Goal: Complete application form

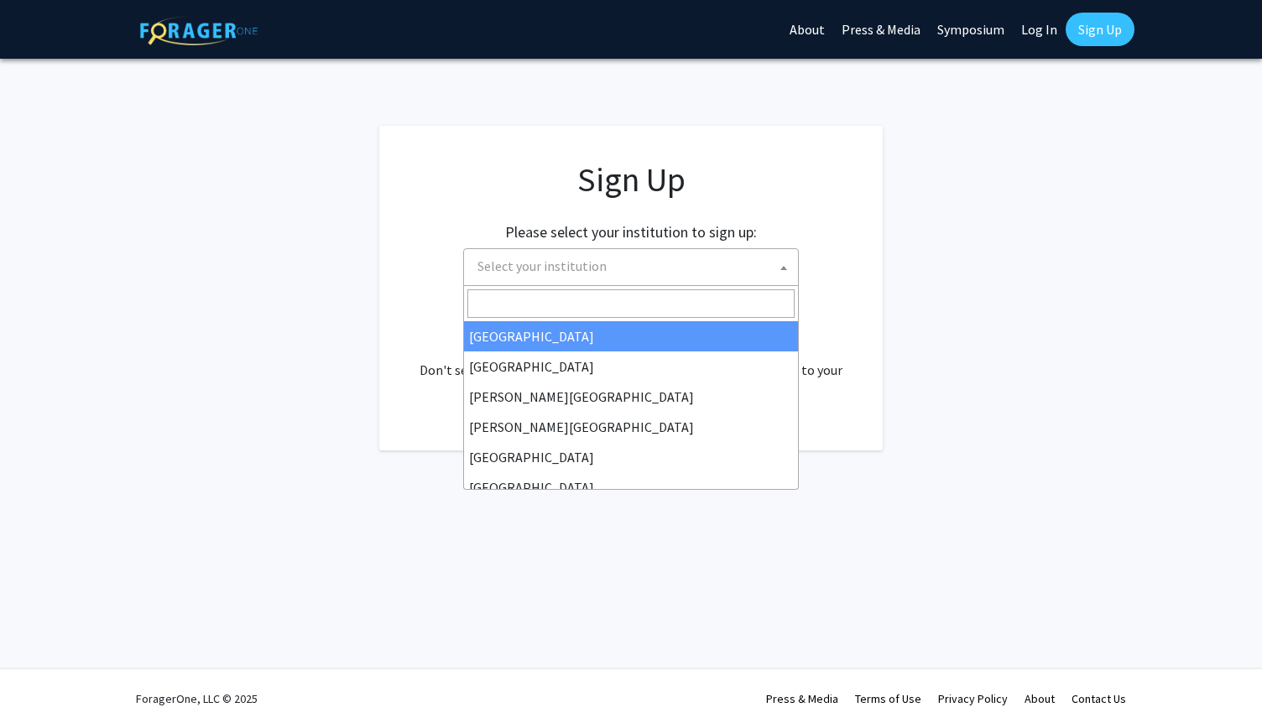
click at [636, 274] on span "Select your institution" at bounding box center [634, 266] width 327 height 34
select select "34"
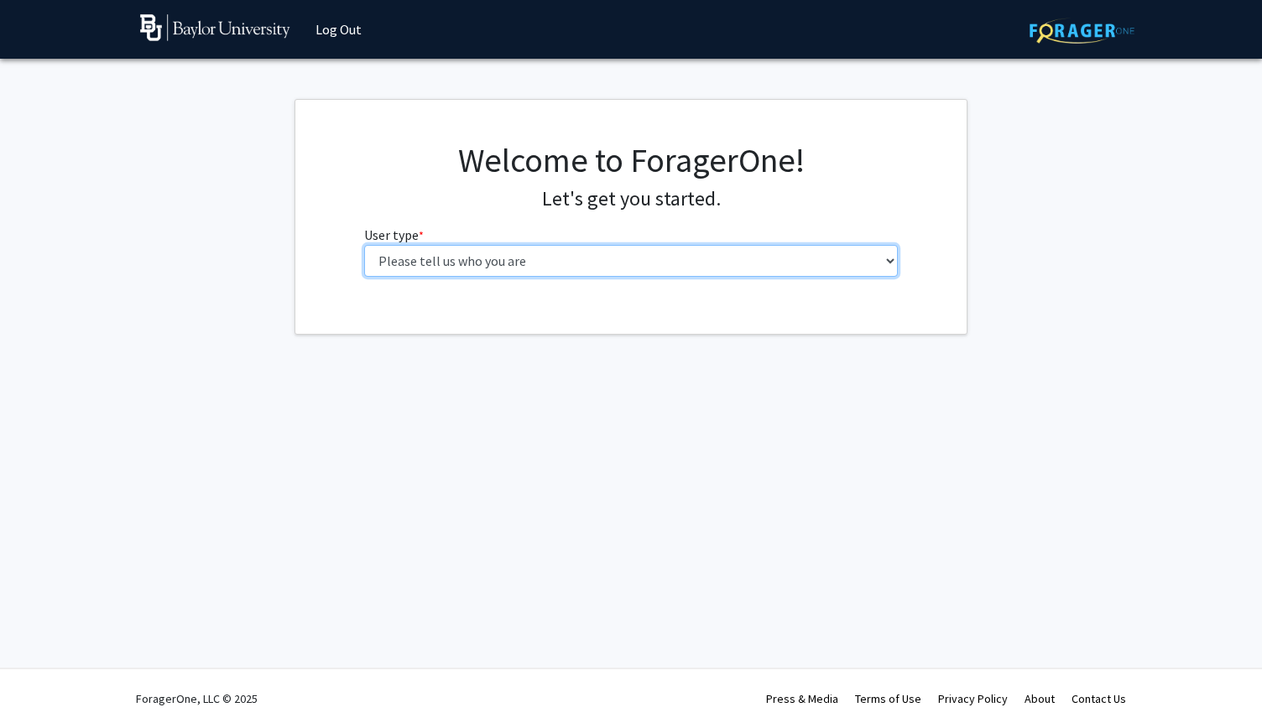
click at [871, 249] on select "Please tell us who you are Undergraduate Student Master's Student Doctoral Cand…" at bounding box center [631, 261] width 535 height 32
select select "1: undergrad"
click at [364, 245] on select "Please tell us who you are Undergraduate Student Master's Student Doctoral Cand…" at bounding box center [631, 261] width 535 height 32
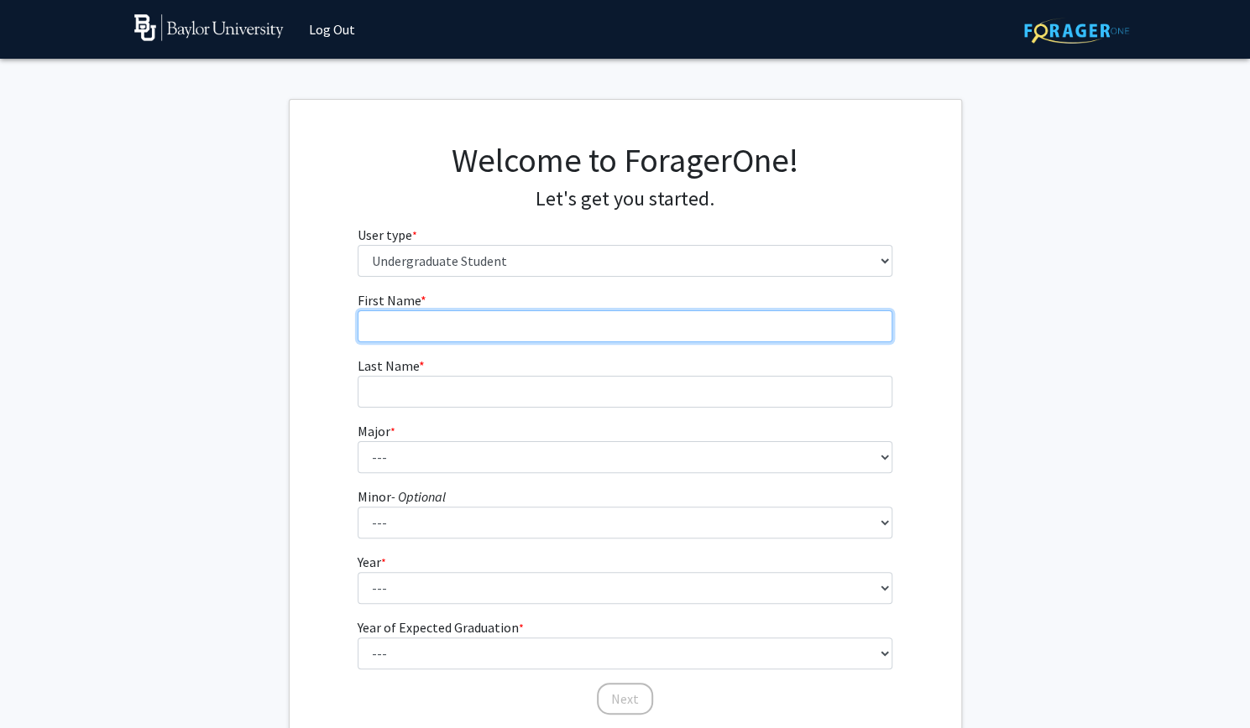
click at [782, 317] on input "First Name * required" at bounding box center [625, 327] width 535 height 32
type input "[PERSON_NAME]"
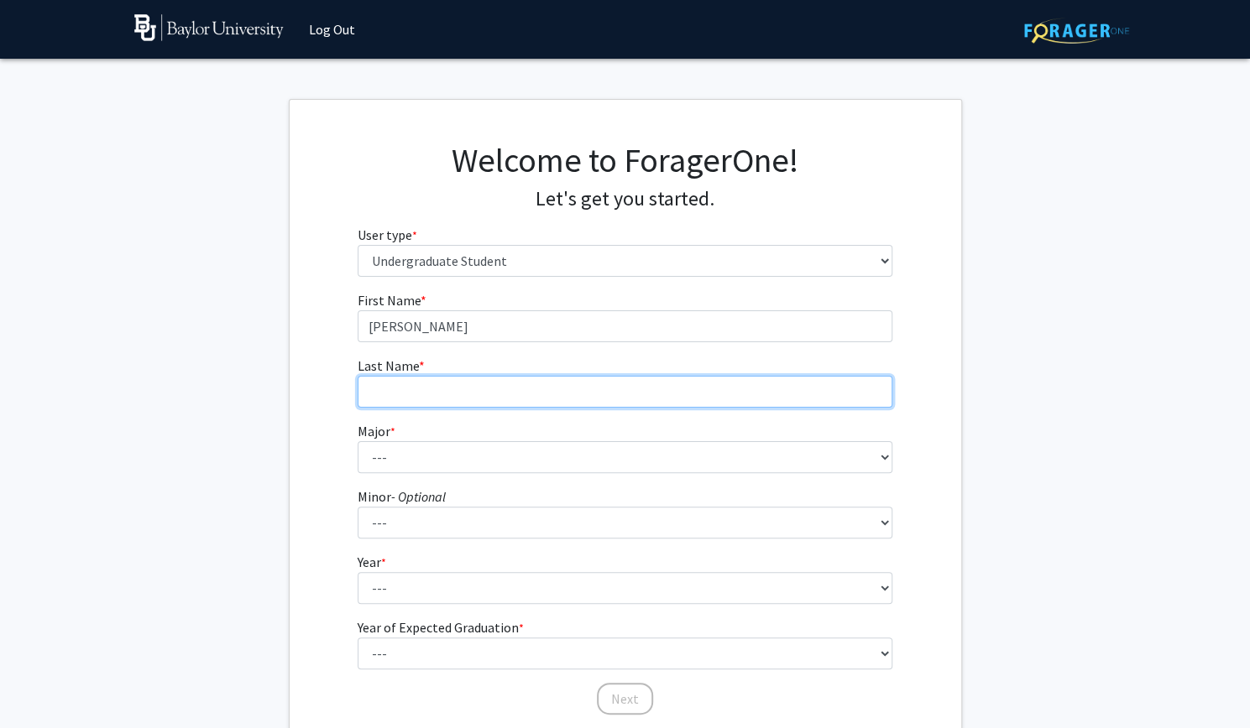
click at [587, 404] on input "Last Name * required" at bounding box center [625, 392] width 535 height 32
type input "[PERSON_NAME]"
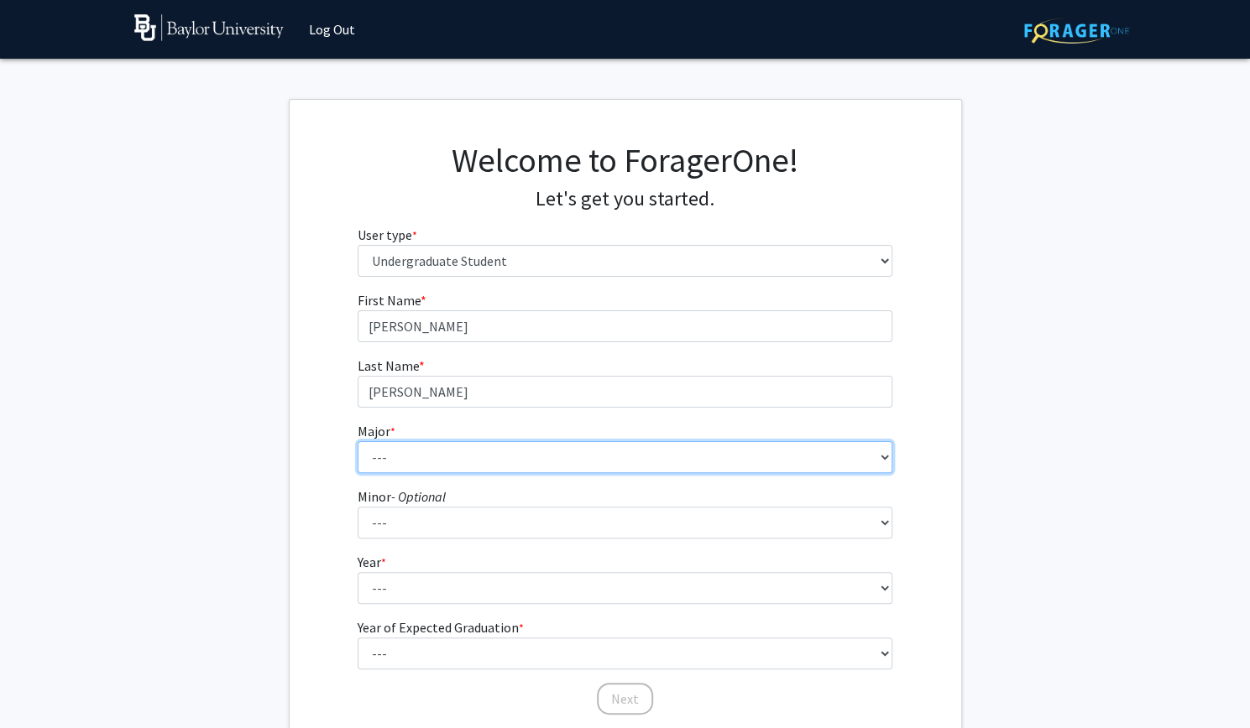
click at [589, 470] on select "--- Accounting American Studies Anthropology Apparel Design & Product Developme…" at bounding box center [625, 457] width 535 height 32
select select "14: 2679"
click at [358, 441] on select "--- Accounting American Studies Anthropology Apparel Design & Product Developme…" at bounding box center [625, 457] width 535 height 32
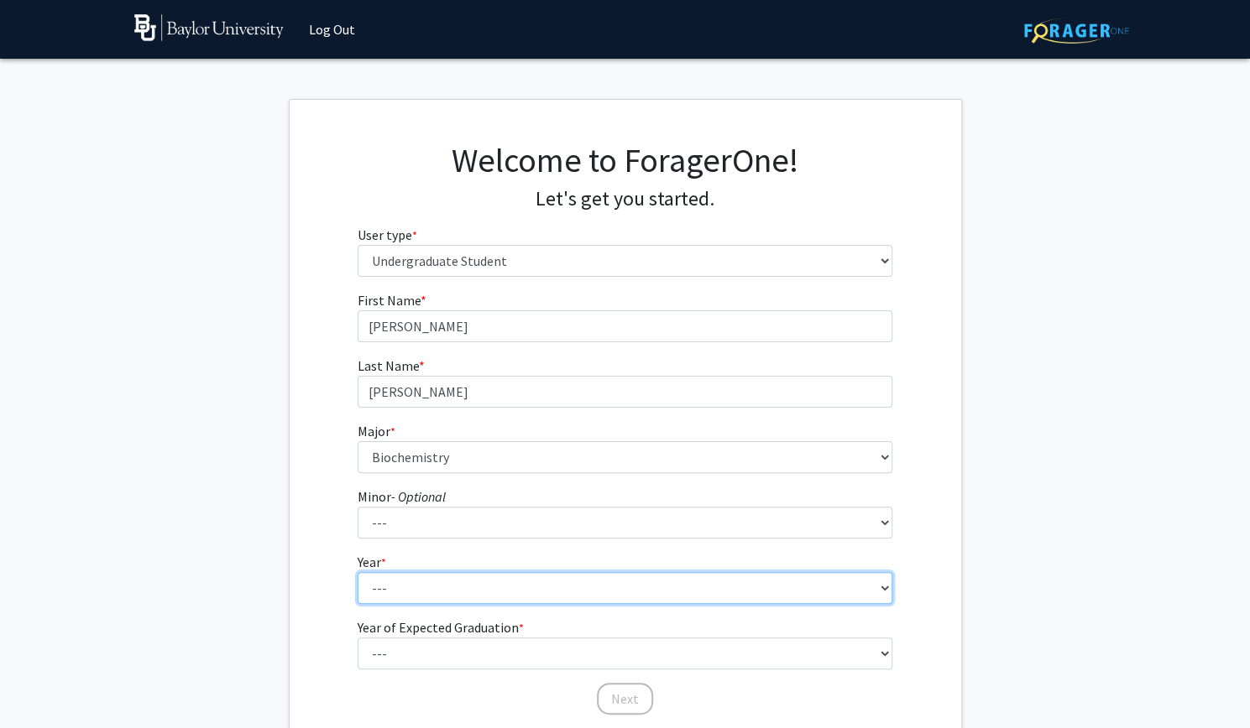
click at [426, 601] on select "--- First-year Sophomore Junior Senior Postbaccalaureate Certificate" at bounding box center [625, 588] width 535 height 32
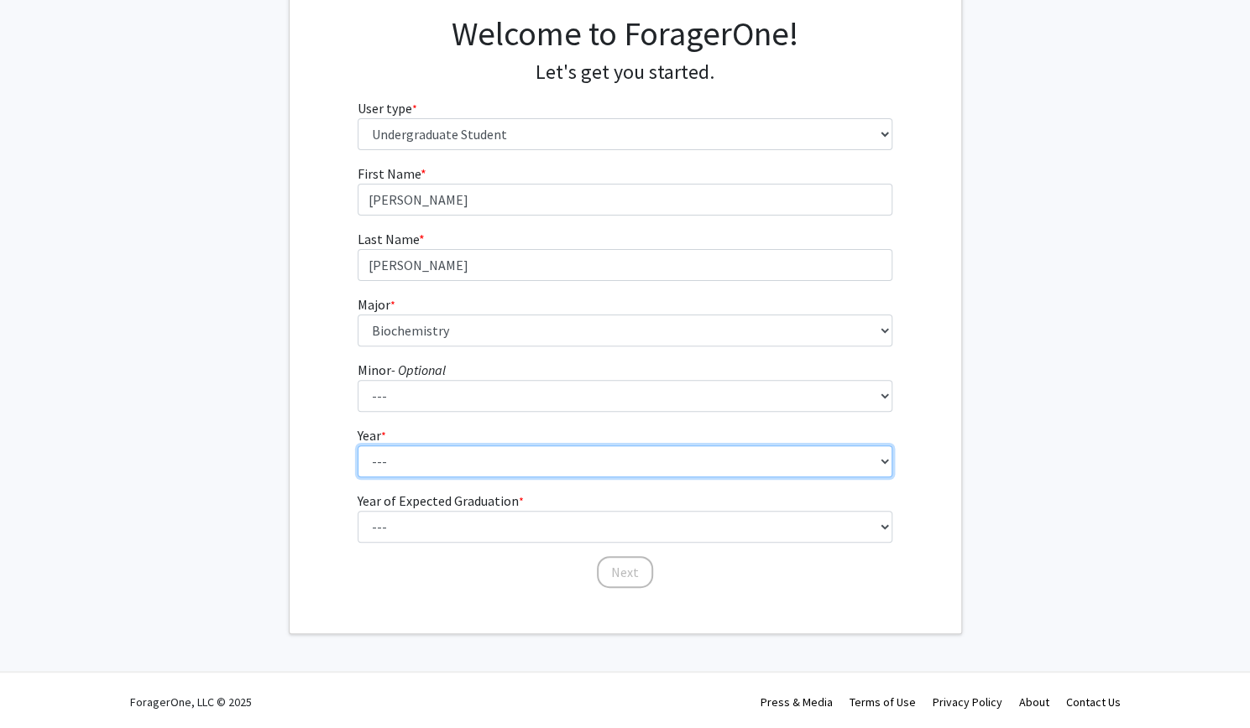
scroll to position [129, 0]
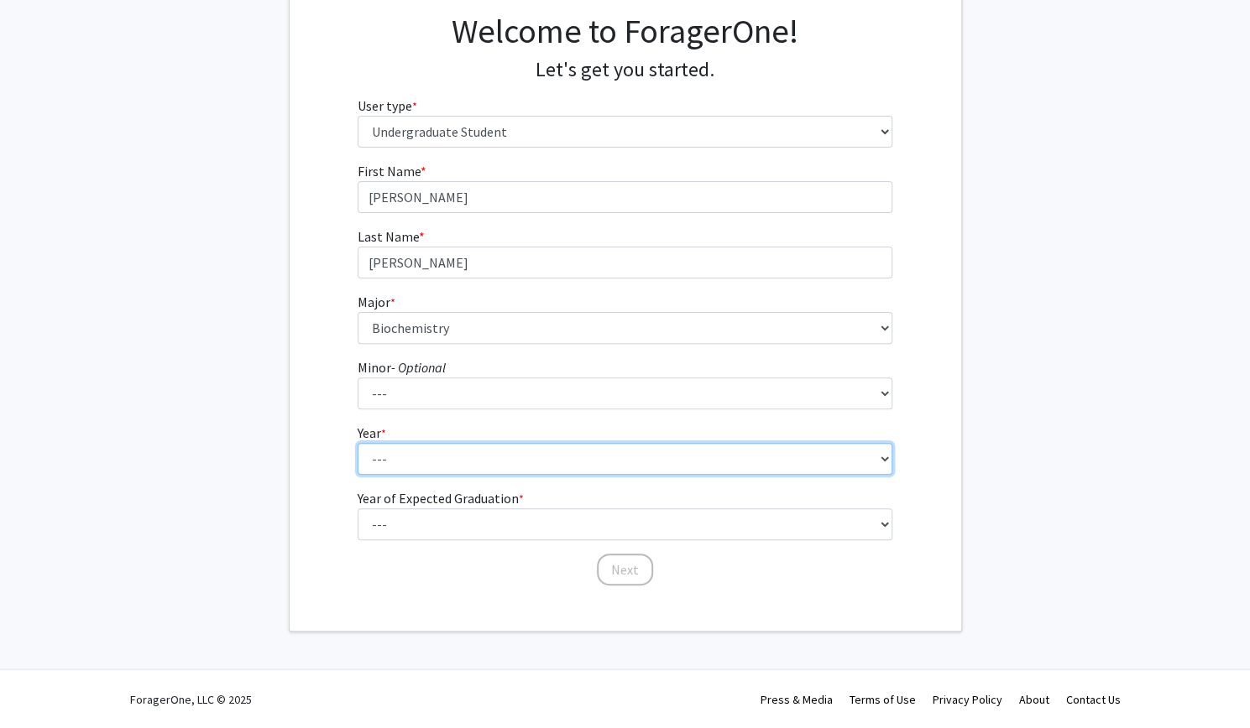
click at [423, 447] on select "--- First-year Sophomore Junior Senior Postbaccalaureate Certificate" at bounding box center [625, 459] width 535 height 32
select select "1: first-year"
click at [358, 443] on select "--- First-year Sophomore Junior Senior Postbaccalaureate Certificate" at bounding box center [625, 459] width 535 height 32
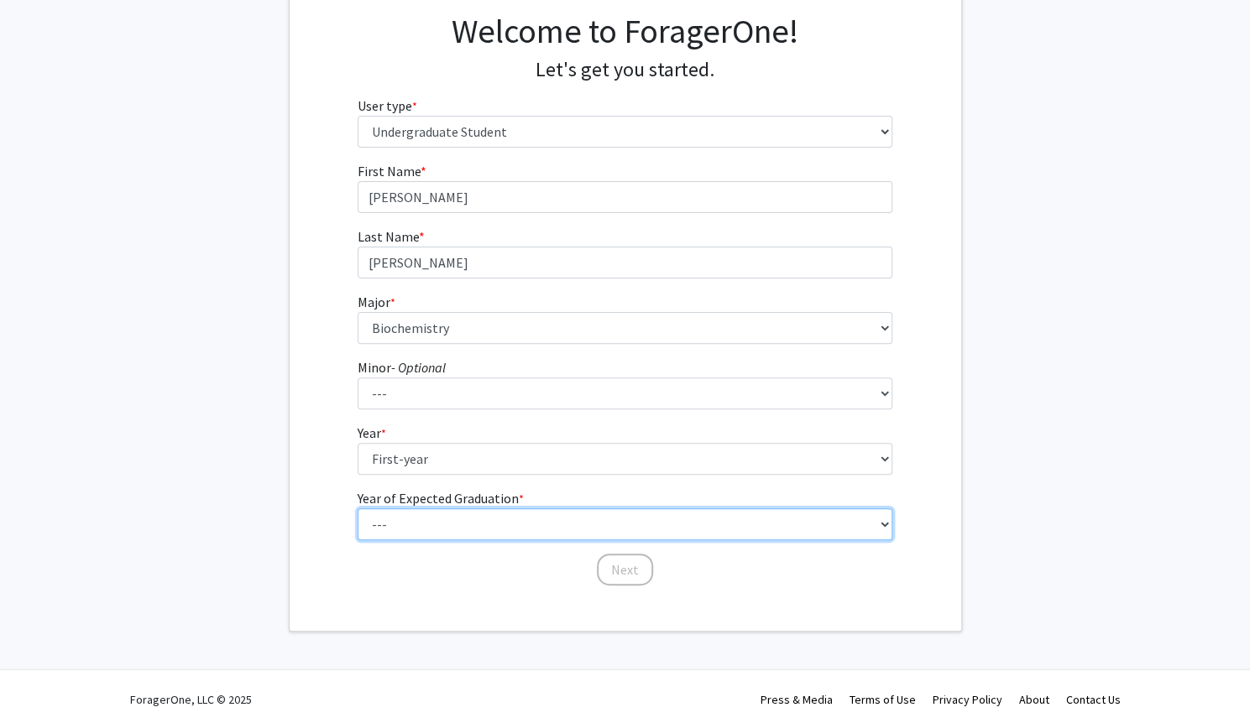
click at [463, 525] on select "--- 2025 2026 2027 2028 2029 2030 2031 2032 2033 2034" at bounding box center [625, 525] width 535 height 32
select select "5: 2029"
click at [358, 509] on select "--- 2025 2026 2027 2028 2029 2030 2031 2032 2033 2034" at bounding box center [625, 525] width 535 height 32
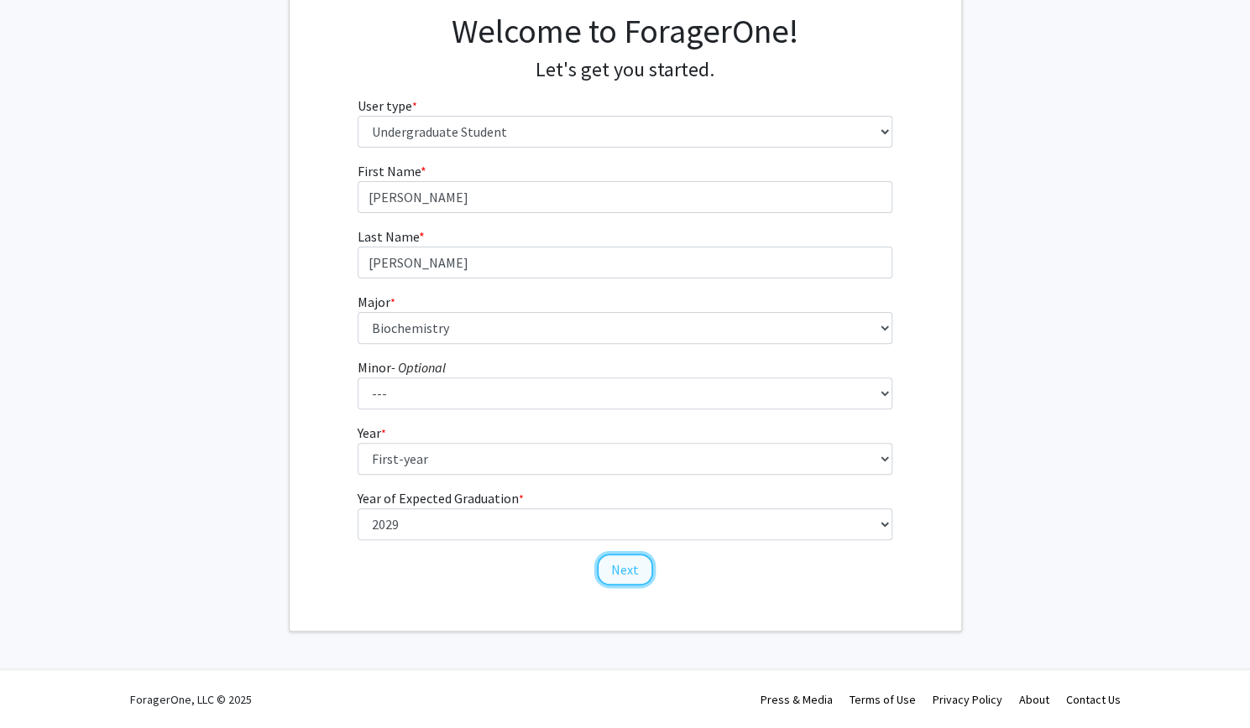
click at [623, 573] on button "Next" at bounding box center [625, 570] width 56 height 32
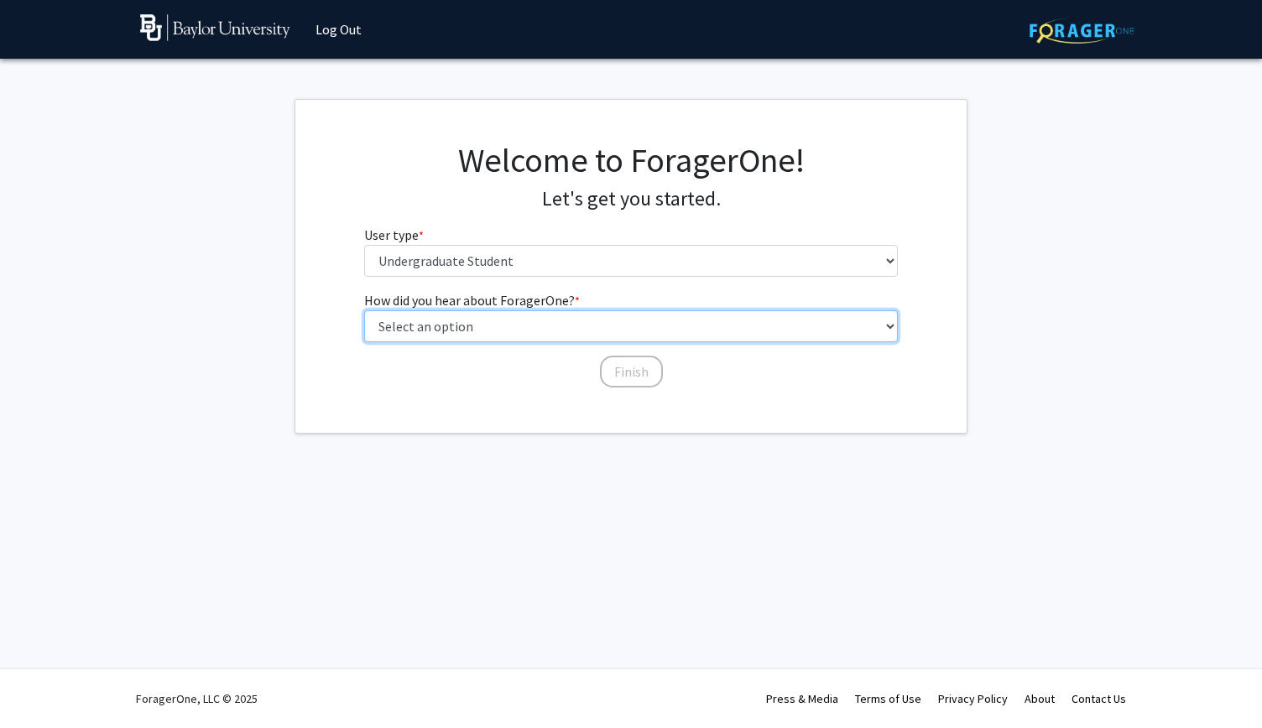
click at [629, 326] on select "Select an option Peer/student recommendation Faculty/staff recommendation Unive…" at bounding box center [631, 327] width 535 height 32
select select "3: university_website"
click at [364, 311] on select "Select an option Peer/student recommendation Faculty/staff recommendation Unive…" at bounding box center [631, 327] width 535 height 32
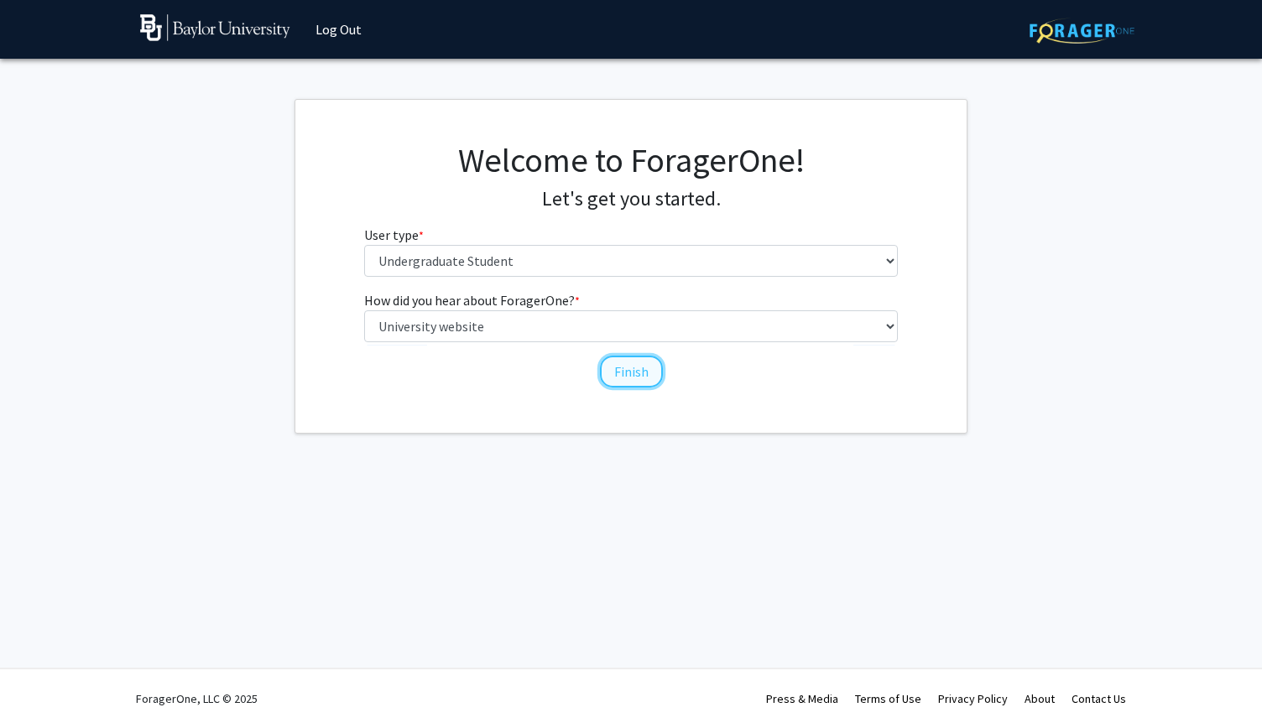
click at [649, 363] on button "Finish" at bounding box center [631, 372] width 63 height 32
